Goal: Task Accomplishment & Management: Manage account settings

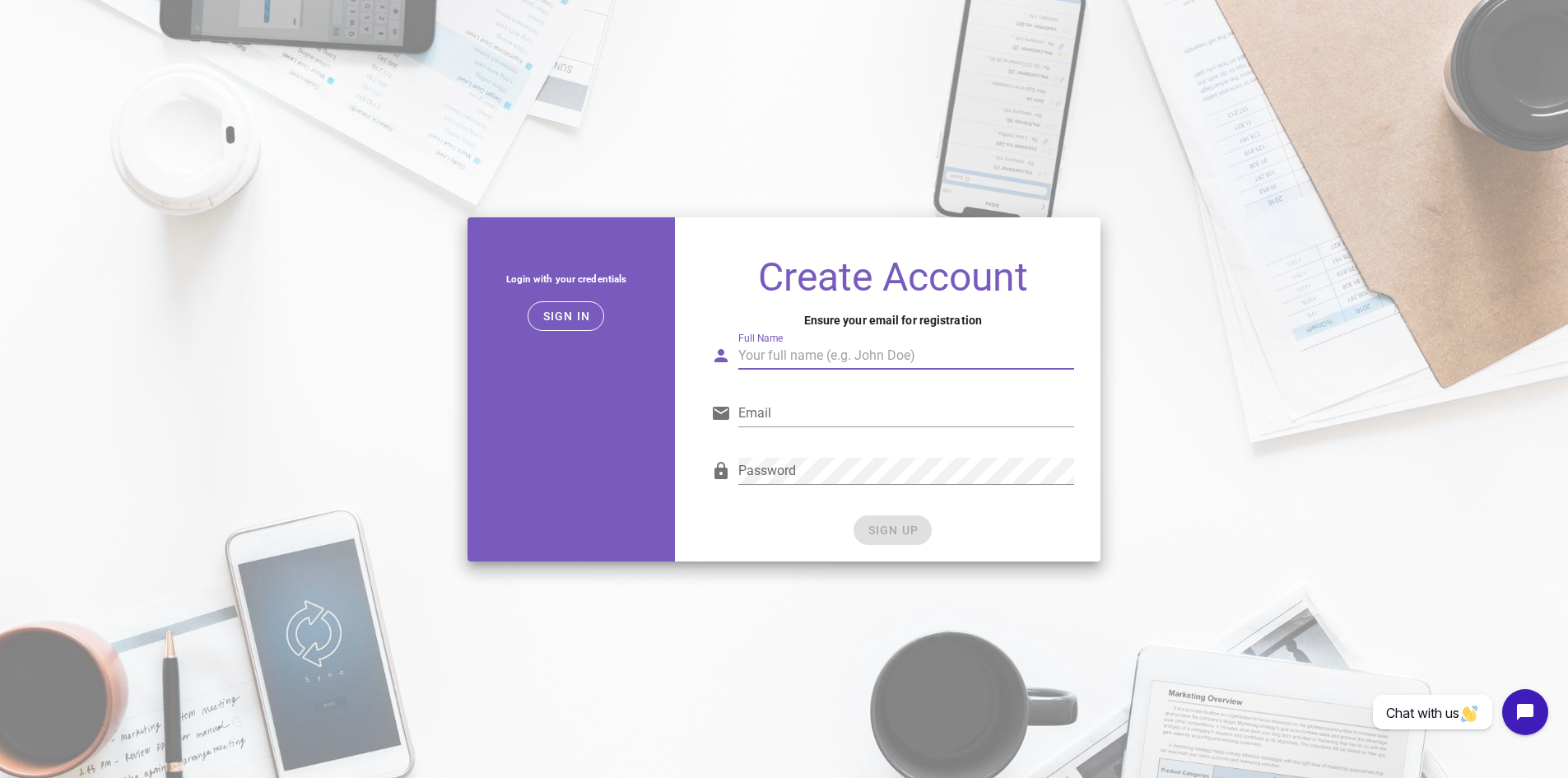
click at [888, 359] on input "Full Name" at bounding box center [906, 355] width 336 height 27
type input "[PERSON_NAME][DATE]"
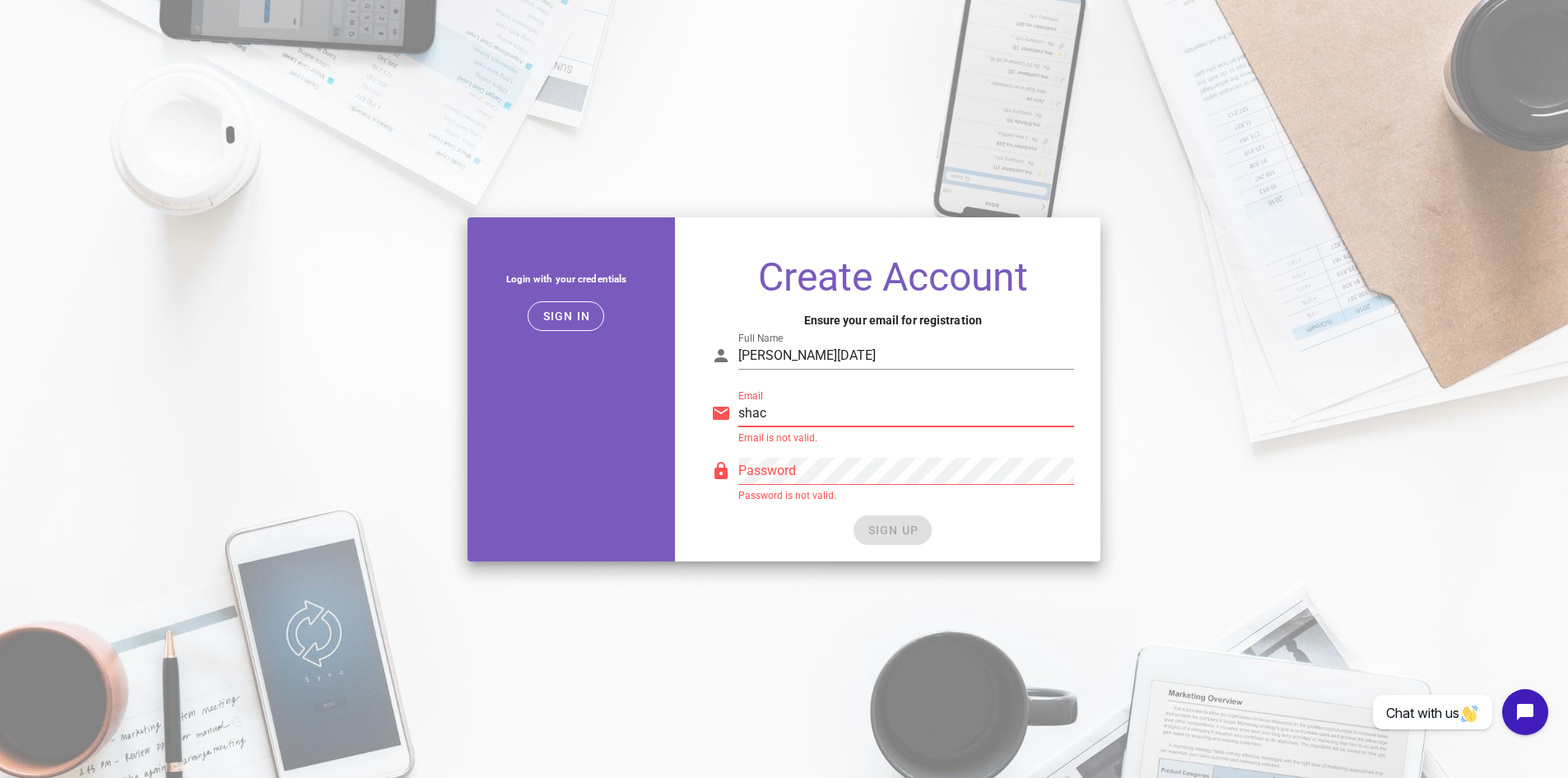
click at [757, 422] on input "shac" at bounding box center [906, 413] width 336 height 27
type input "[EMAIL_ADDRESS][DOMAIN_NAME]"
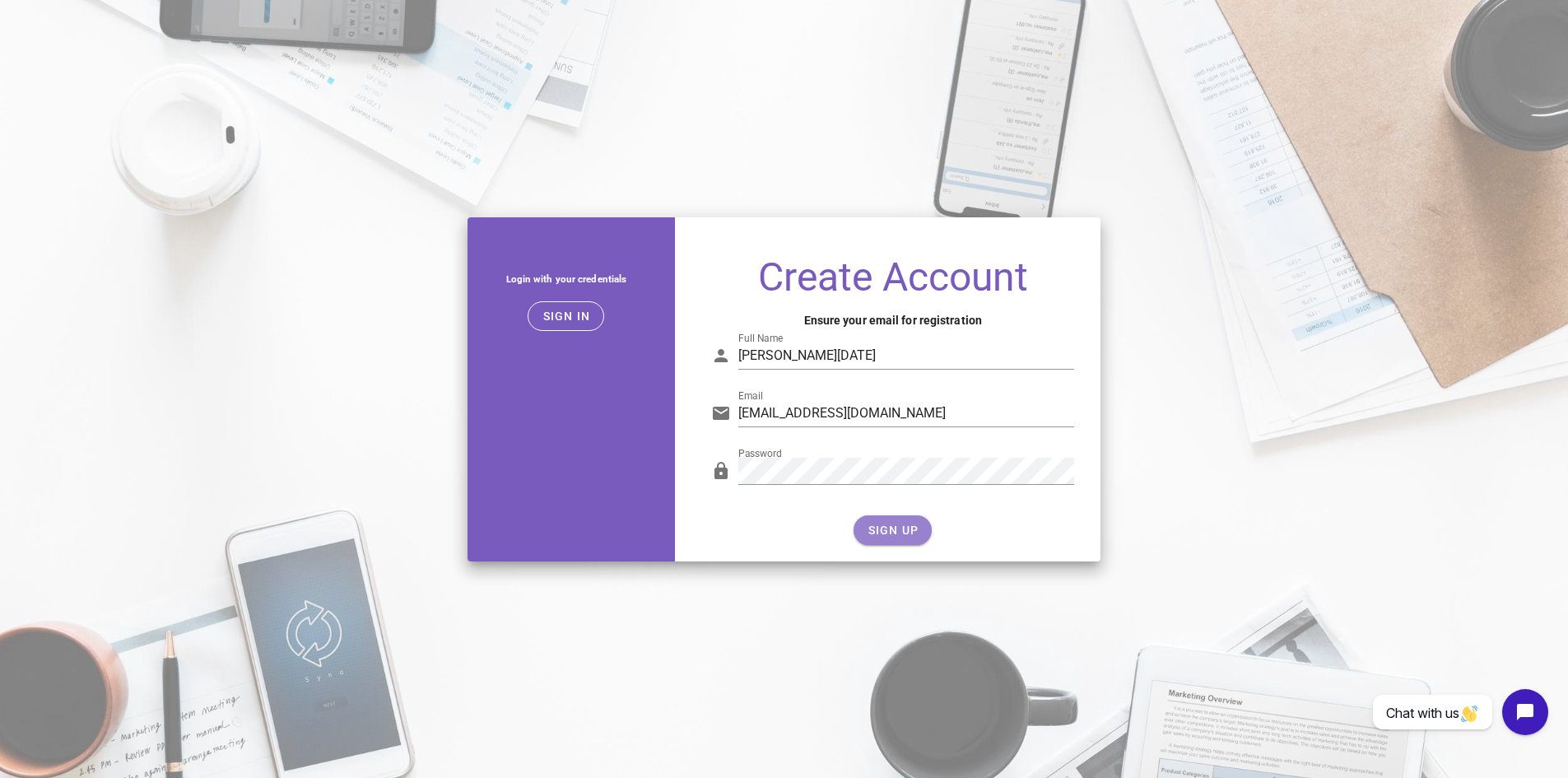
click at [898, 524] on span "SIGN UP" at bounding box center [893, 530] width 52 height 13
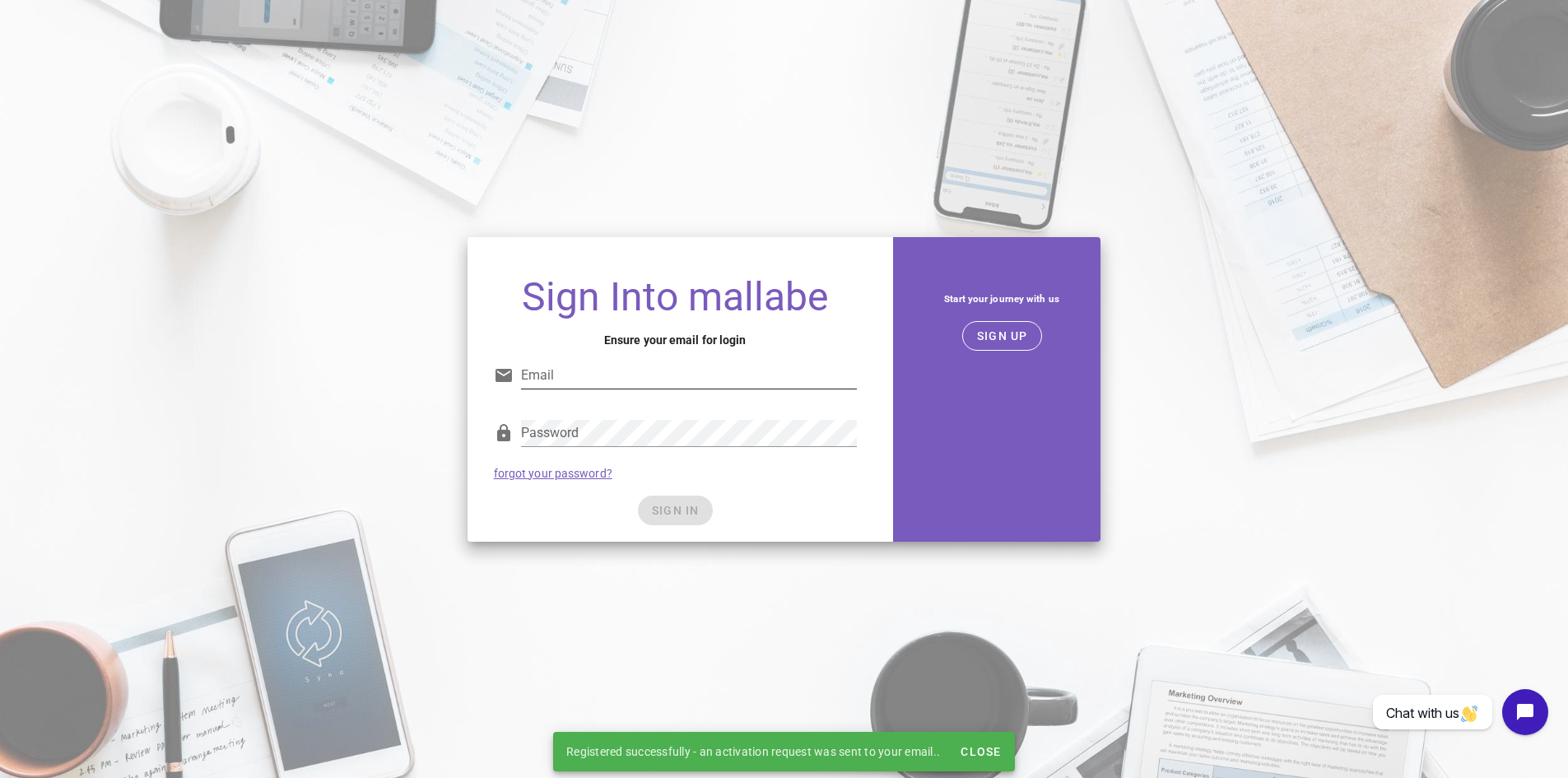
click at [697, 376] on input "Email" at bounding box center [689, 375] width 336 height 27
type input "[EMAIL_ADDRESS][DOMAIN_NAME]"
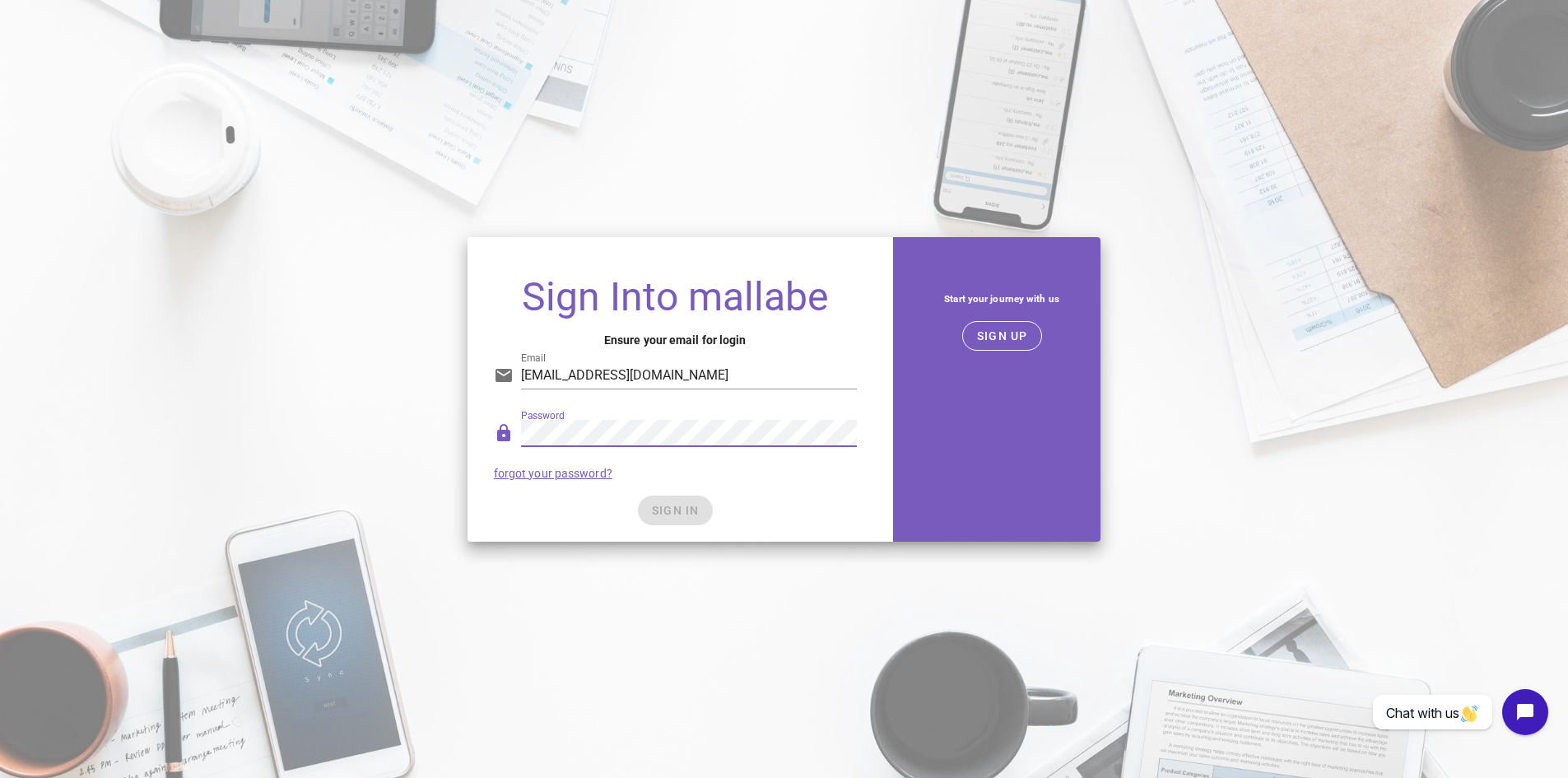
click at [596, 555] on div "Sign Into mallabe Ensure your email for login Email [EMAIL_ADDRESS][DOMAIN_NAME…" at bounding box center [784, 389] width 1568 height 778
click at [682, 507] on span "SIGN IN" at bounding box center [675, 510] width 49 height 13
click at [683, 506] on span "SIGN IN" at bounding box center [675, 510] width 49 height 13
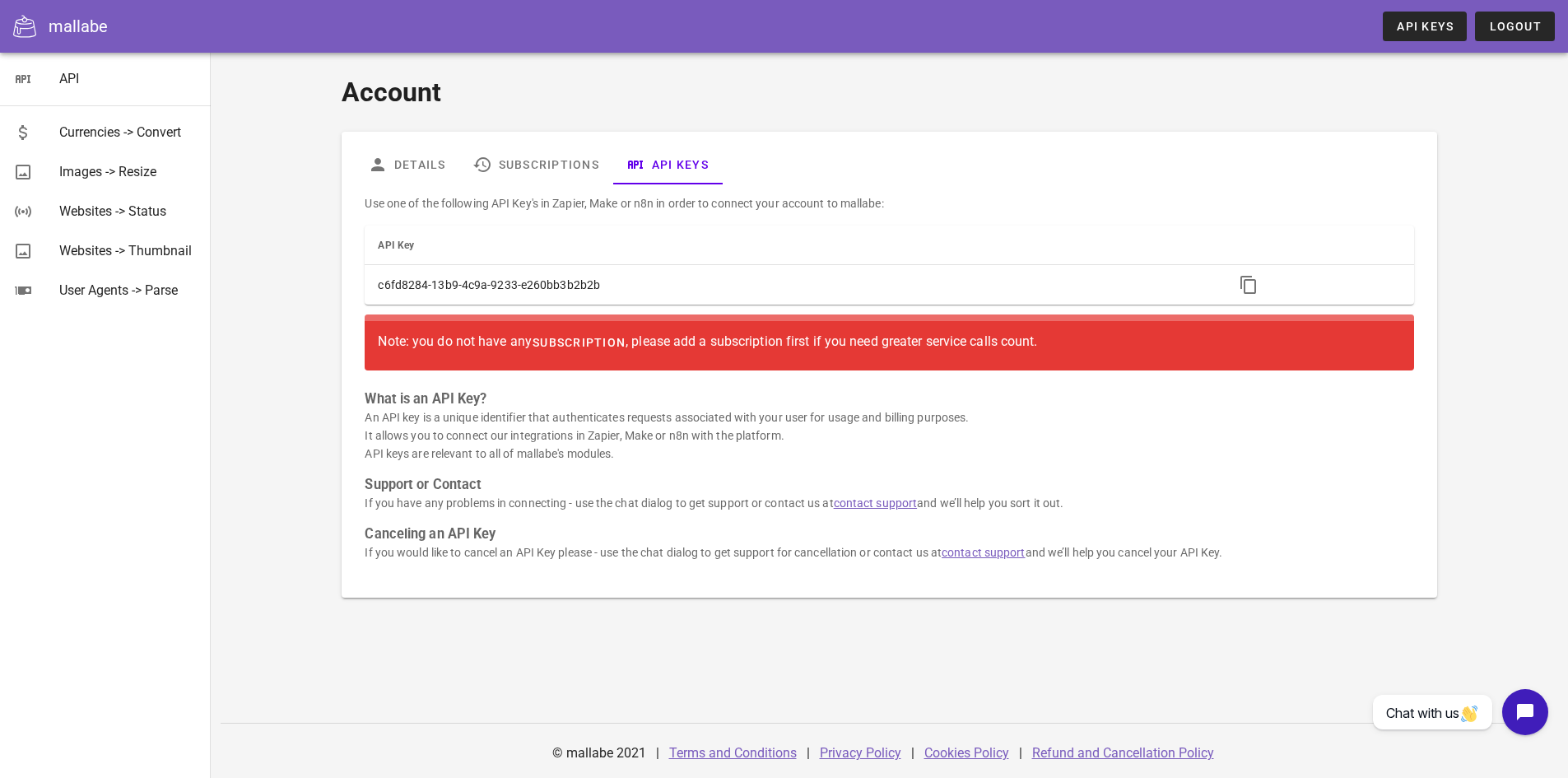
click at [607, 336] on span "subscription" at bounding box center [578, 342] width 94 height 13
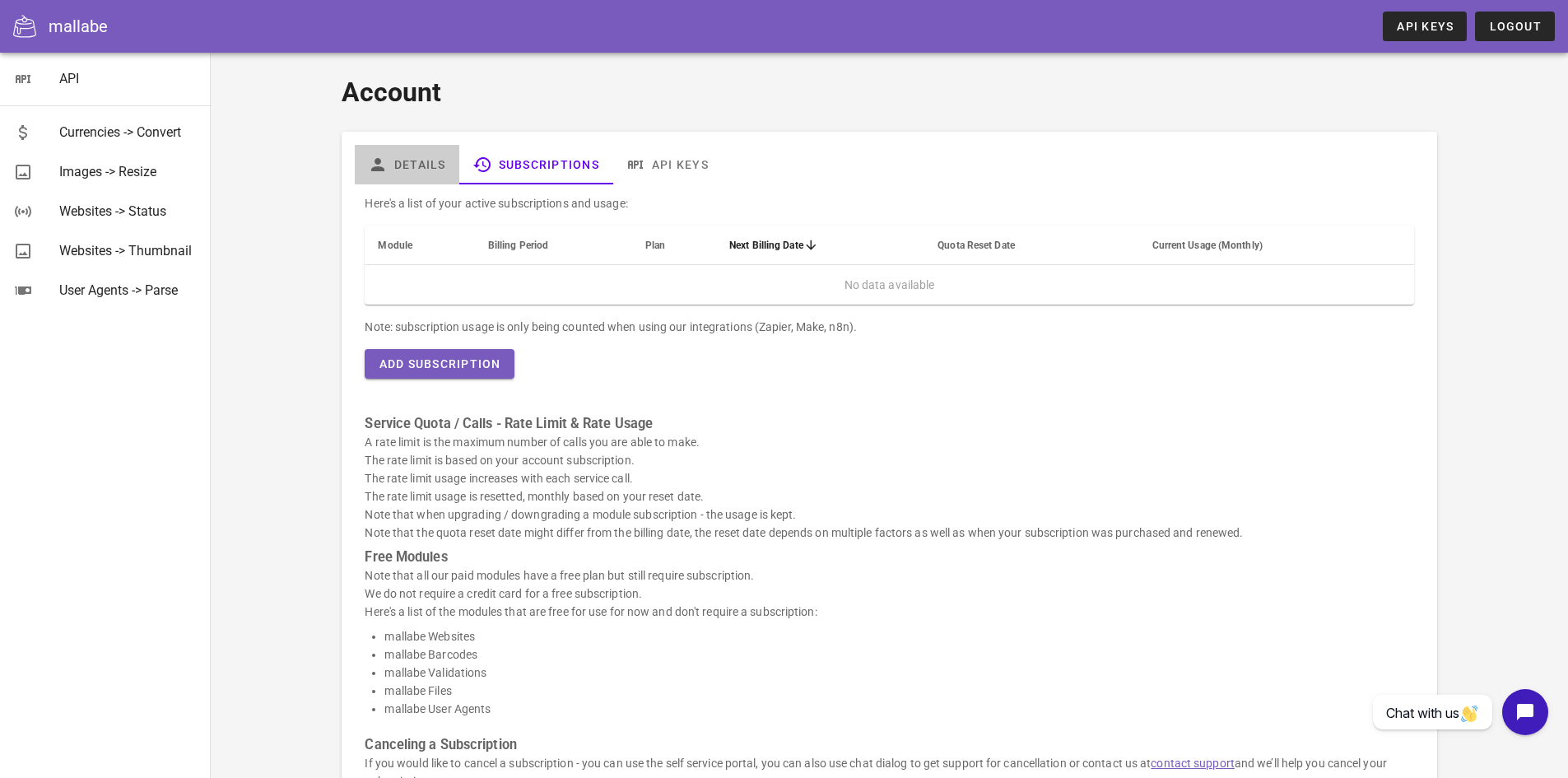
click at [431, 159] on link "Details" at bounding box center [407, 165] width 104 height 40
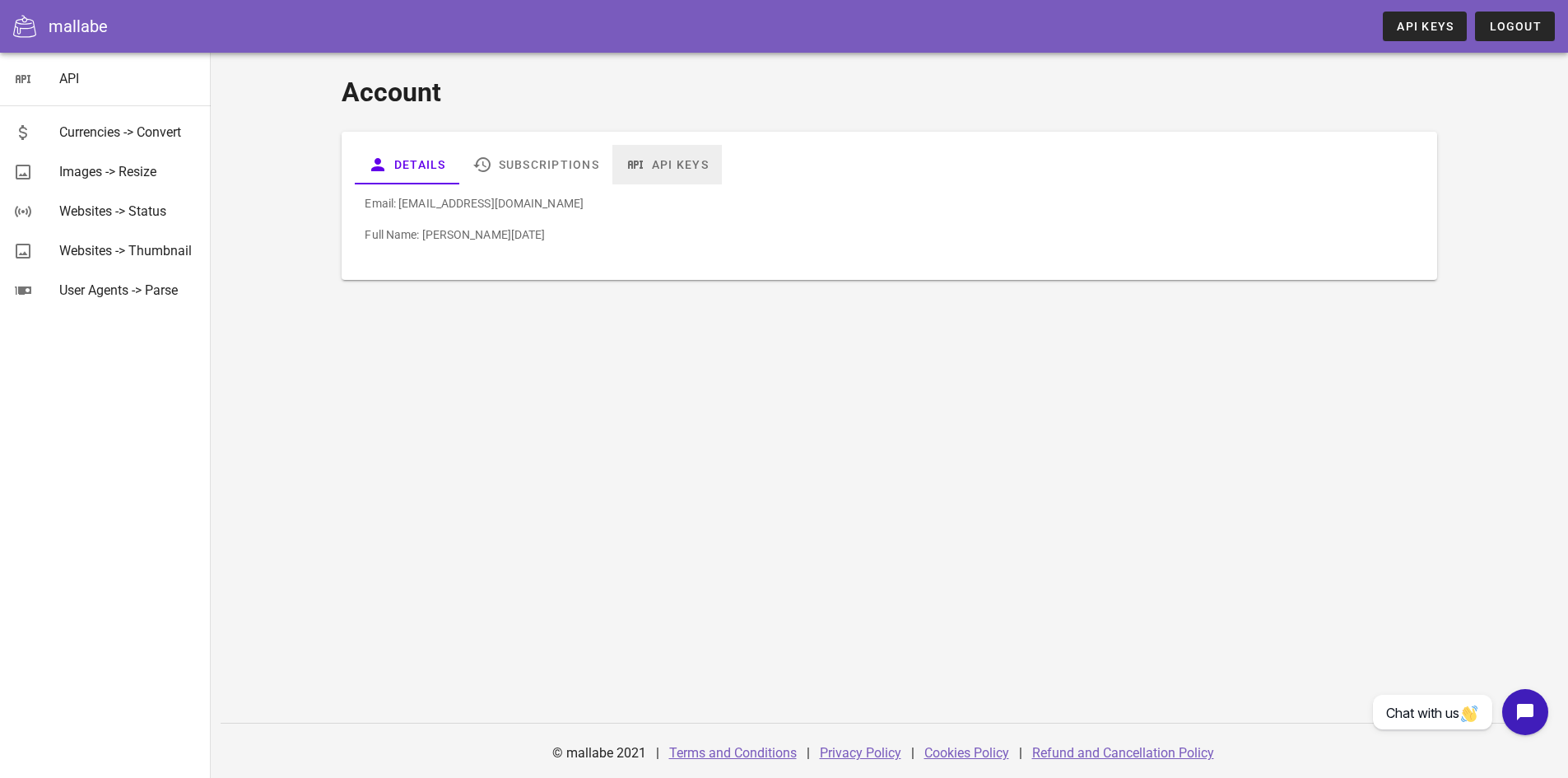
click at [627, 163] on icon at bounding box center [636, 165] width 20 height 20
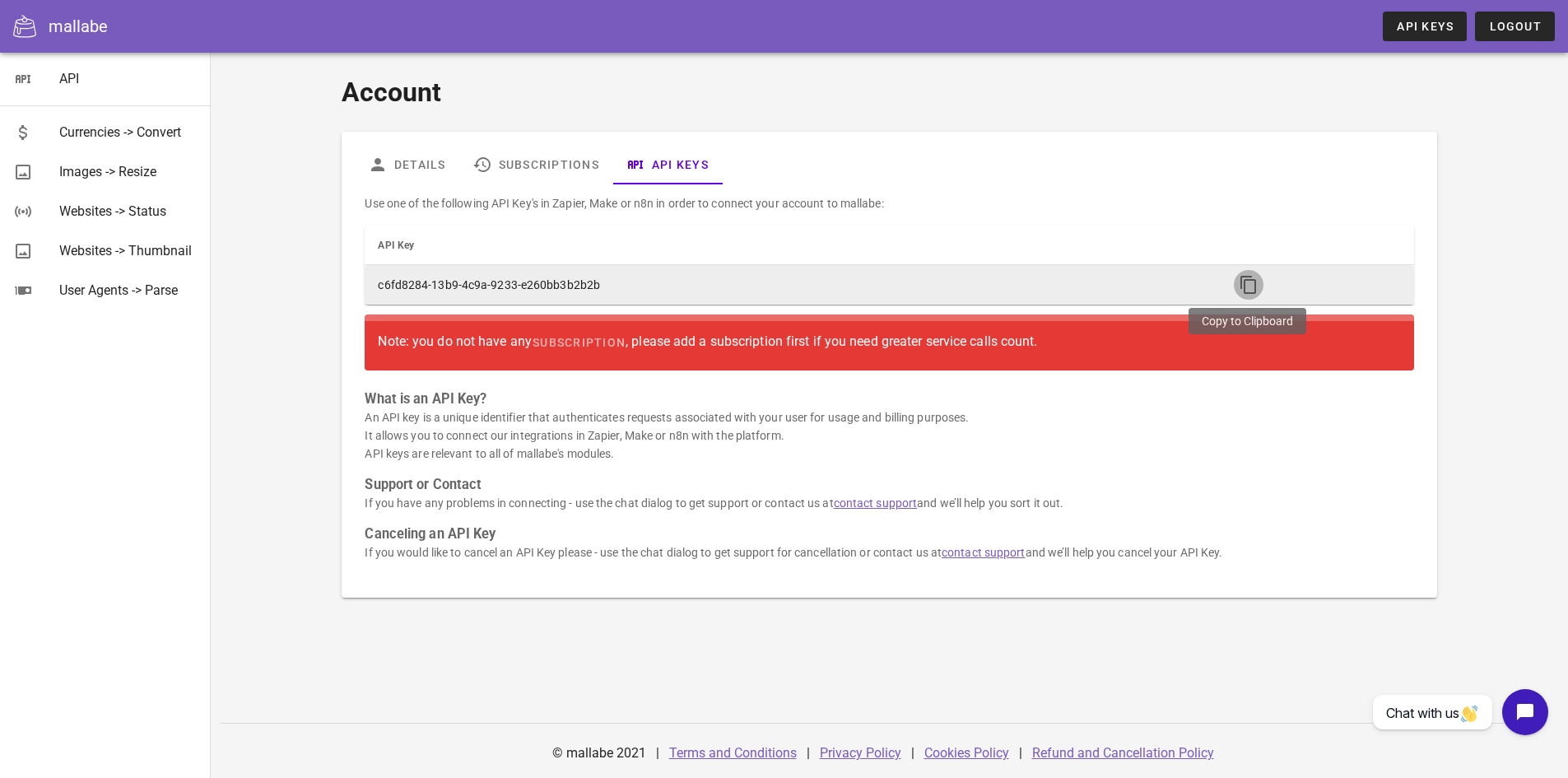
click at [1243, 283] on icon "button" at bounding box center [1249, 285] width 20 height 20
